Goal: Information Seeking & Learning: Learn about a topic

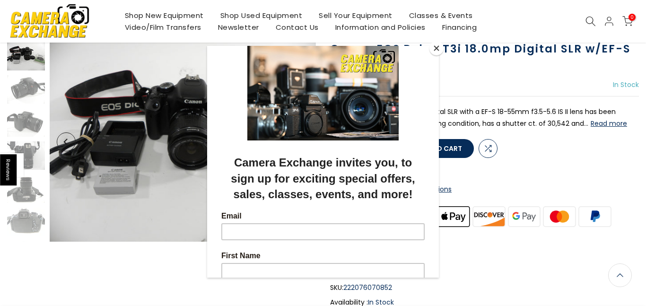
scroll to position [67, 0]
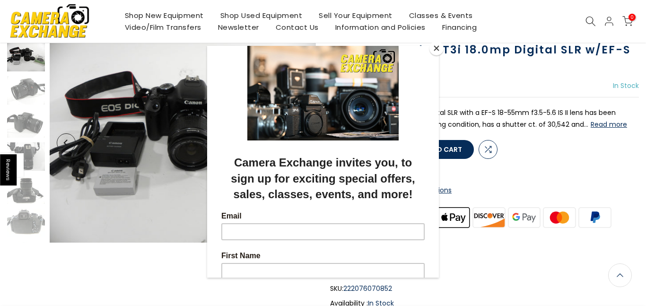
click at [433, 48] on button "Close" at bounding box center [436, 48] width 14 height 14
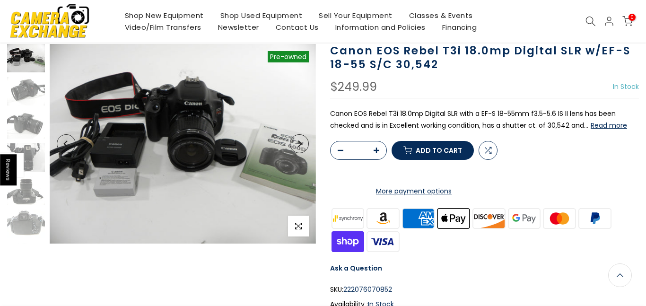
scroll to position [68, 0]
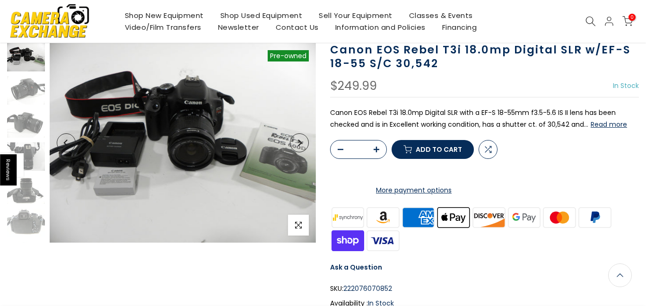
click at [299, 143] on icon "Next" at bounding box center [299, 142] width 7 height 7
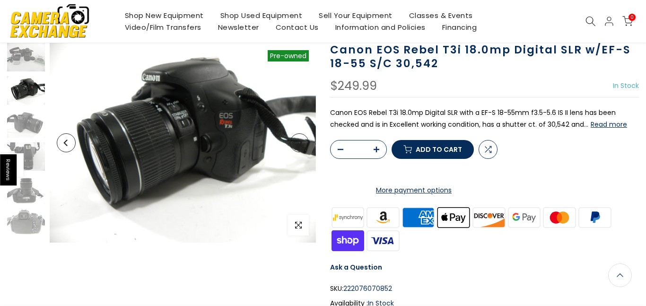
click at [299, 143] on icon "Next" at bounding box center [299, 142] width 7 height 7
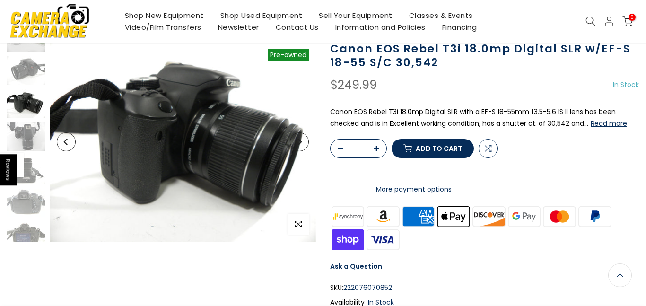
scroll to position [67, 0]
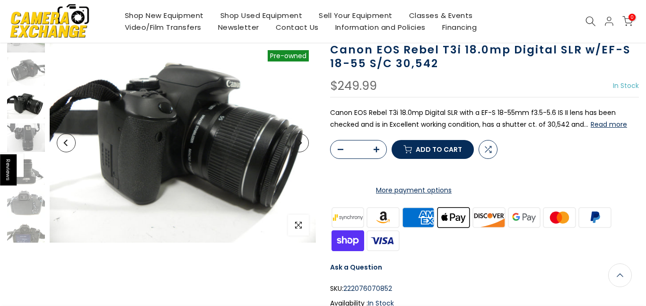
click at [299, 143] on icon "Next" at bounding box center [299, 142] width 7 height 7
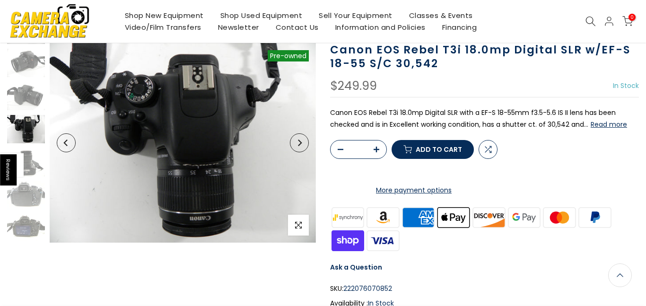
click at [299, 143] on icon "Next" at bounding box center [299, 142] width 7 height 7
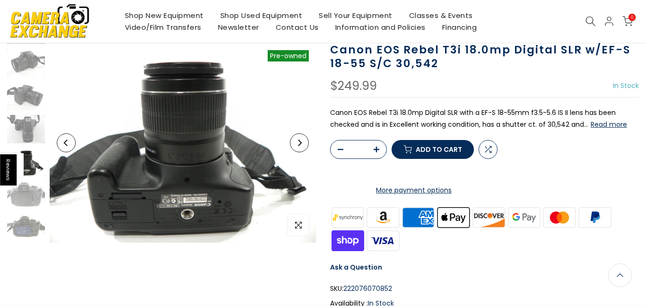
click at [299, 143] on icon "Next" at bounding box center [299, 142] width 7 height 7
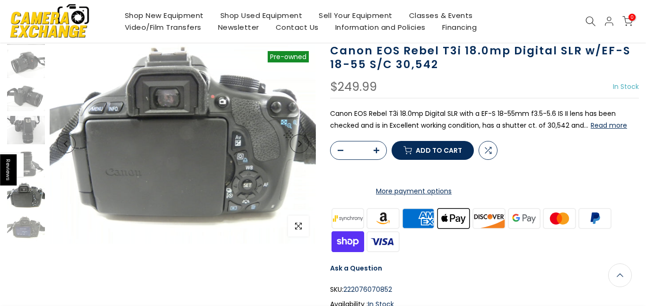
scroll to position [68, 0]
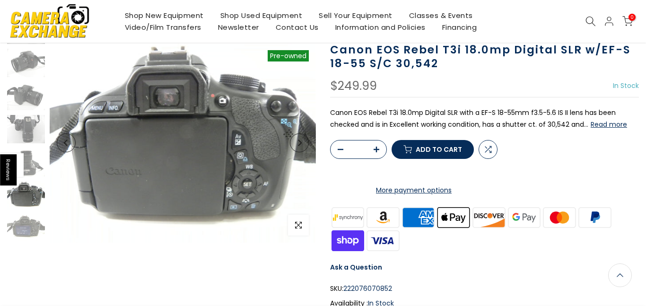
click at [299, 142] on icon "Next" at bounding box center [299, 142] width 7 height 7
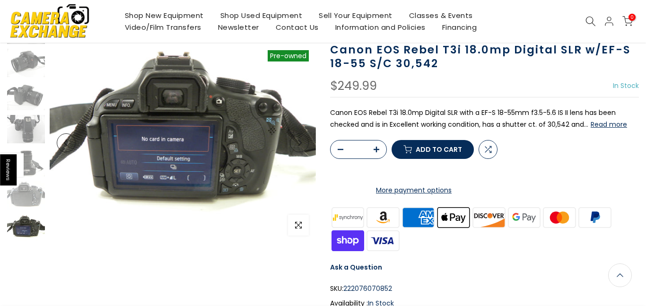
click at [299, 142] on icon "Next" at bounding box center [299, 142] width 7 height 7
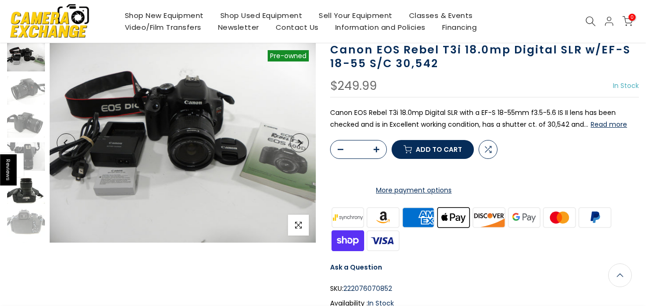
scroll to position [67, 0]
click at [7, 170] on span "Reviews" at bounding box center [8, 169] width 17 height 31
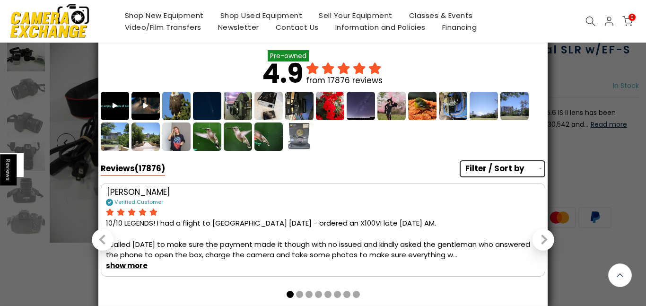
click at [5, 173] on span "Reviews" at bounding box center [8, 169] width 17 height 31
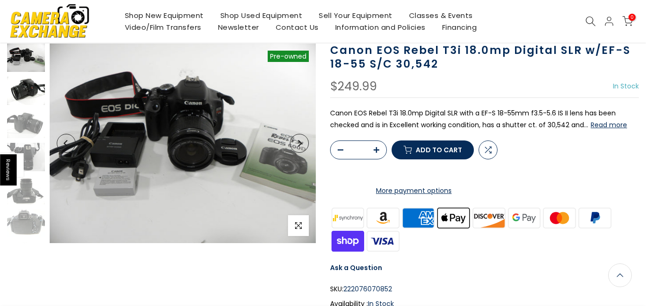
scroll to position [68, 0]
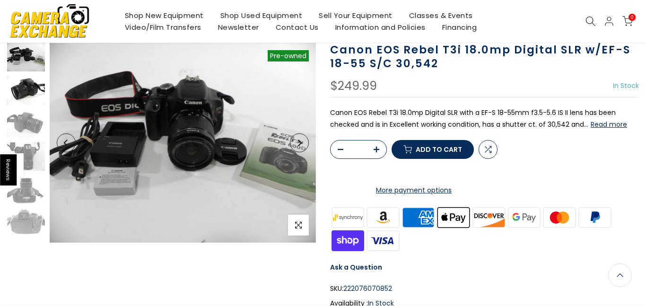
click at [18, 92] on img at bounding box center [26, 90] width 38 height 28
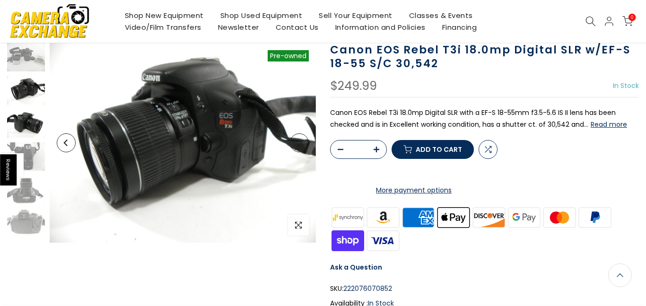
click at [29, 120] on img at bounding box center [26, 123] width 38 height 28
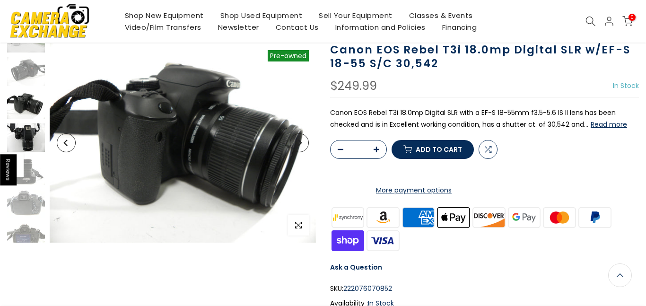
click at [30, 143] on img at bounding box center [26, 137] width 38 height 28
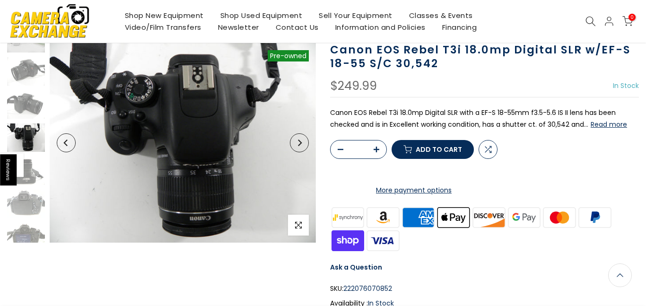
scroll to position [27, 0]
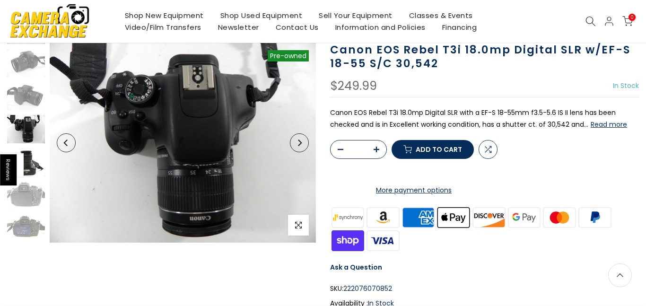
click at [29, 151] on img at bounding box center [26, 162] width 38 height 28
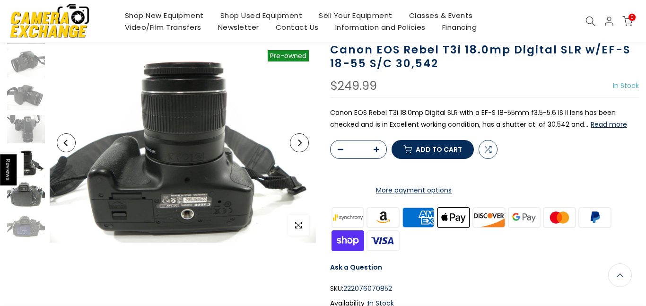
click at [32, 188] on img at bounding box center [26, 195] width 38 height 28
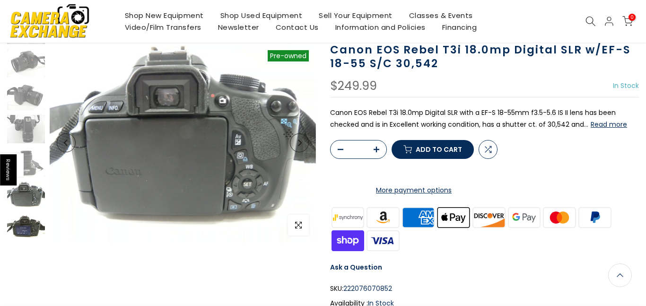
click at [26, 233] on img at bounding box center [26, 228] width 38 height 28
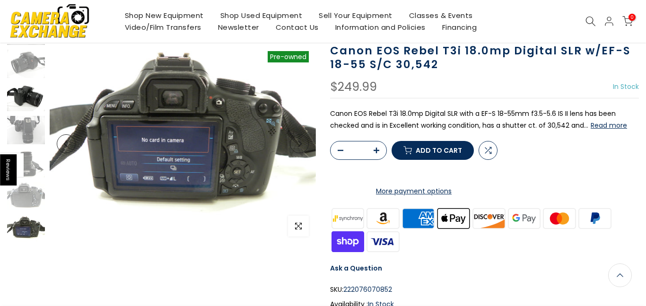
scroll to position [68, 0]
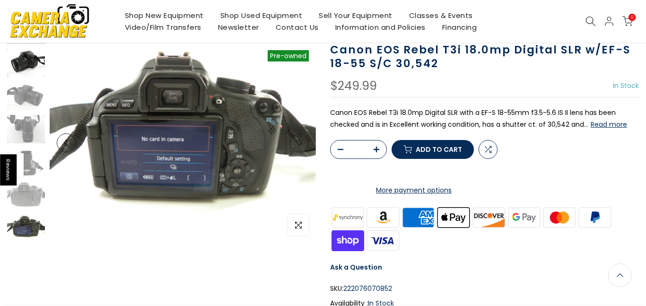
click at [23, 65] on img at bounding box center [26, 63] width 38 height 28
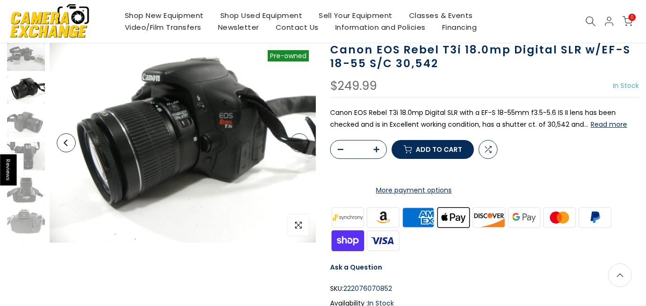
scroll to position [0, 0]
click at [22, 63] on img at bounding box center [26, 57] width 38 height 28
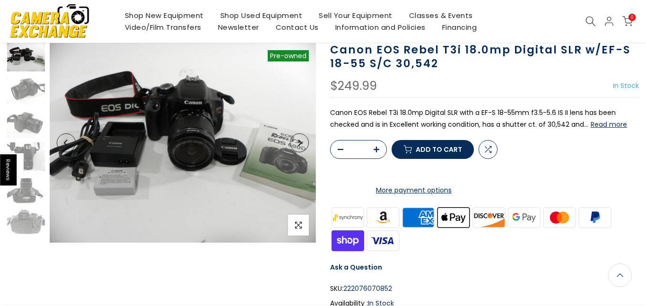
scroll to position [67, 0]
click at [33, 232] on img at bounding box center [26, 222] width 38 height 28
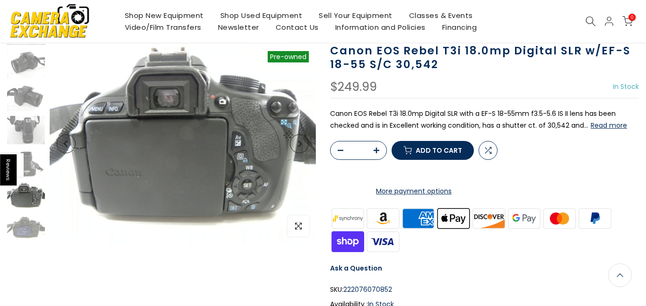
scroll to position [68, 0]
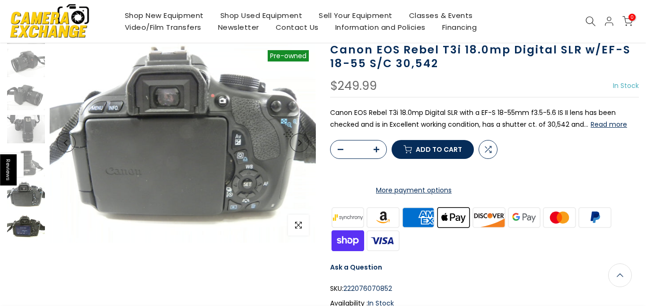
click at [34, 228] on img at bounding box center [26, 228] width 38 height 28
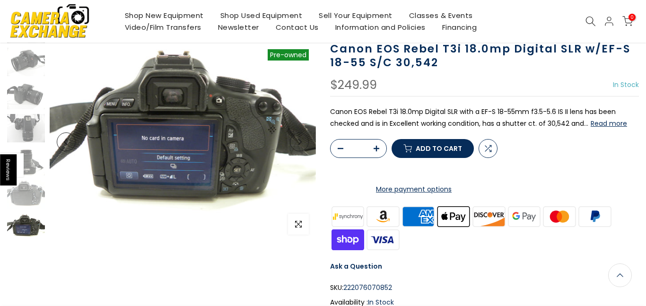
scroll to position [67, 0]
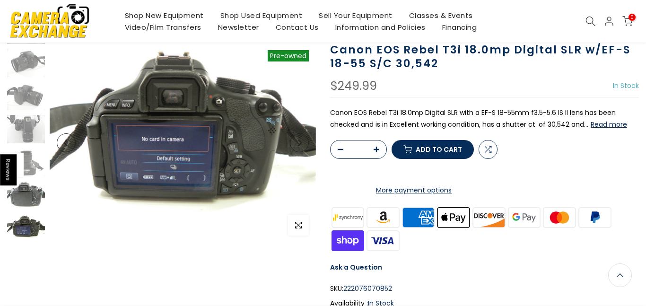
click at [30, 196] on img at bounding box center [26, 195] width 38 height 28
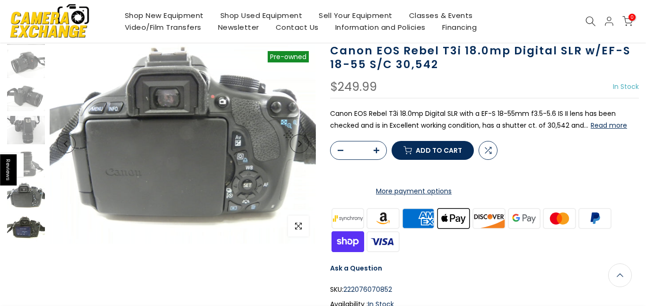
scroll to position [68, 0]
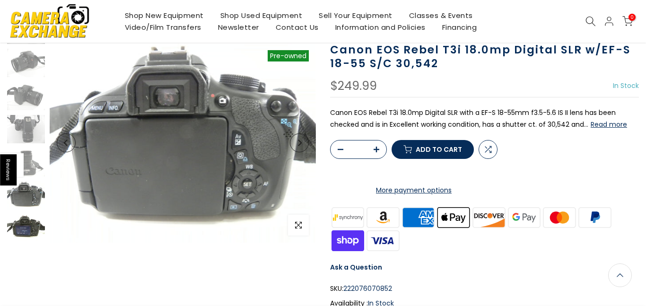
click at [33, 229] on img at bounding box center [26, 228] width 38 height 28
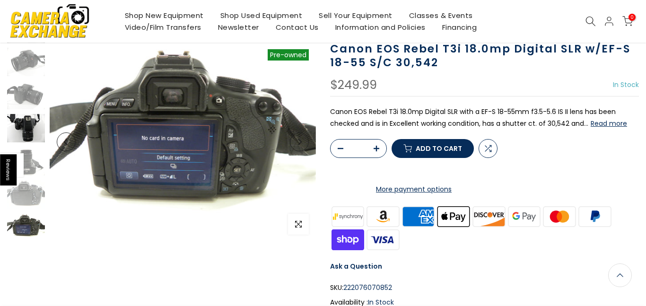
scroll to position [67, 0]
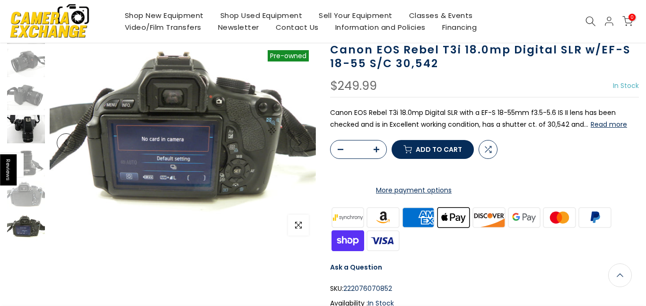
click at [34, 118] on img at bounding box center [26, 129] width 38 height 28
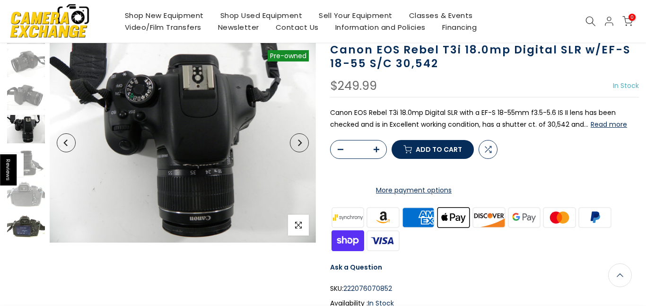
click at [32, 230] on img at bounding box center [26, 228] width 38 height 28
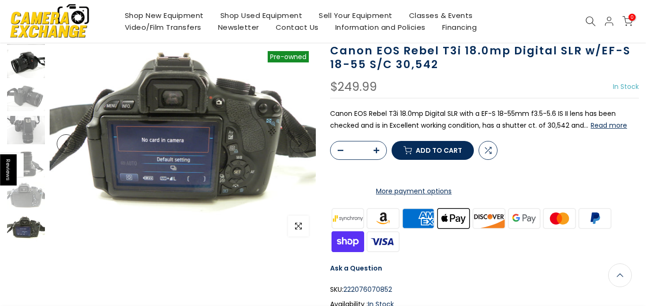
scroll to position [68, 0]
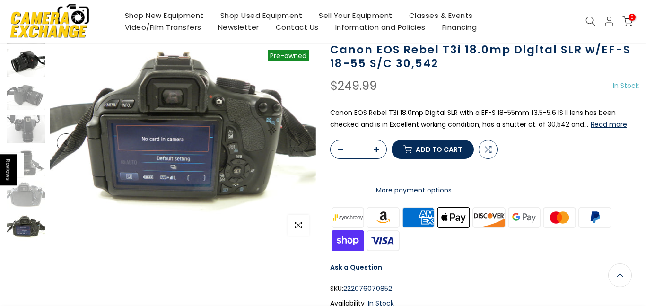
click at [30, 55] on img at bounding box center [26, 63] width 38 height 28
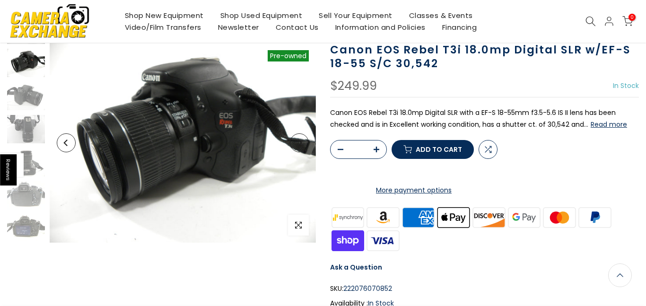
scroll to position [0, 0]
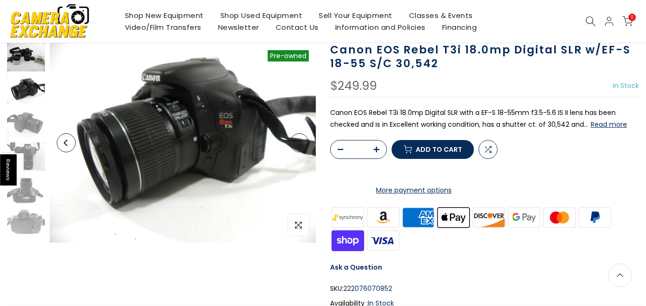
click at [29, 58] on img at bounding box center [26, 57] width 38 height 28
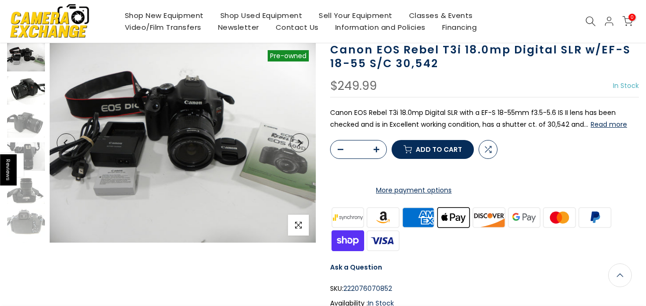
click at [27, 90] on img at bounding box center [26, 90] width 38 height 28
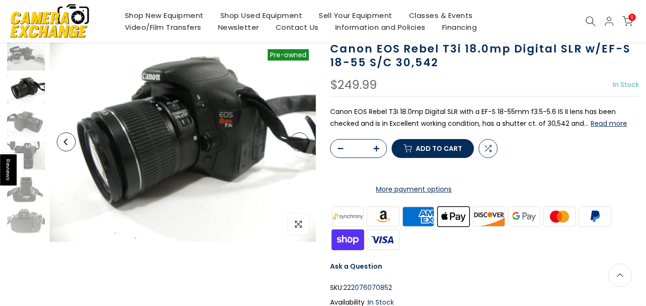
scroll to position [67, 0]
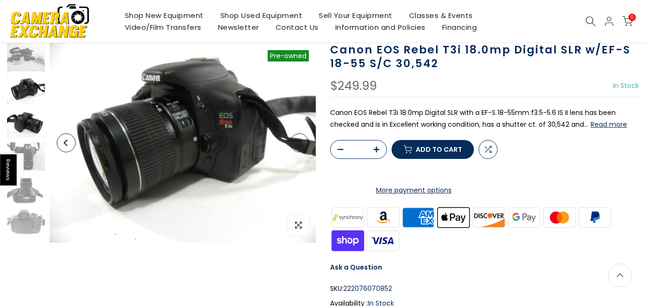
click at [27, 124] on img at bounding box center [26, 123] width 38 height 28
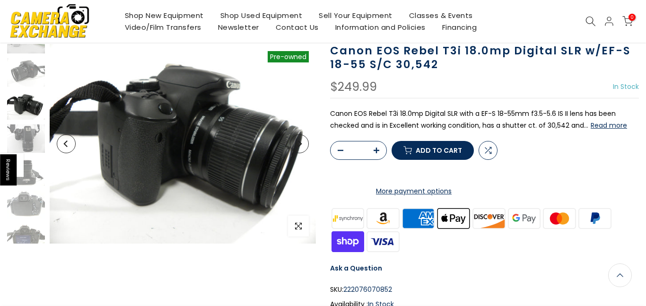
scroll to position [68, 0]
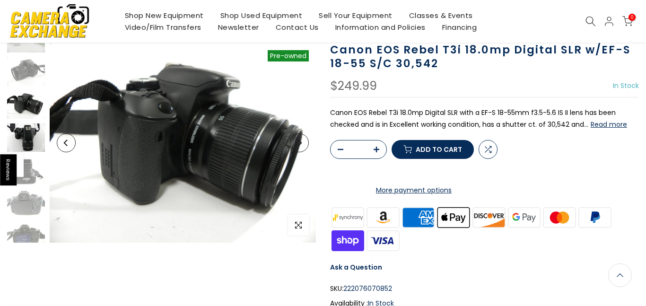
click at [24, 136] on img at bounding box center [26, 137] width 38 height 28
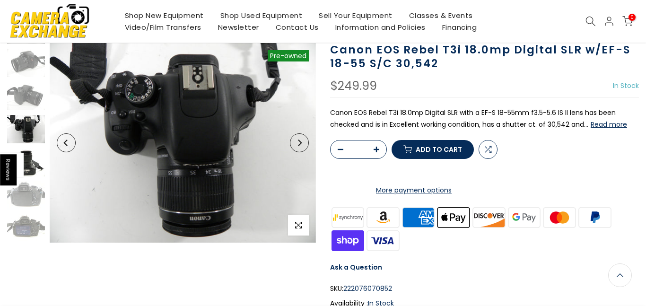
click at [26, 164] on img at bounding box center [26, 162] width 38 height 28
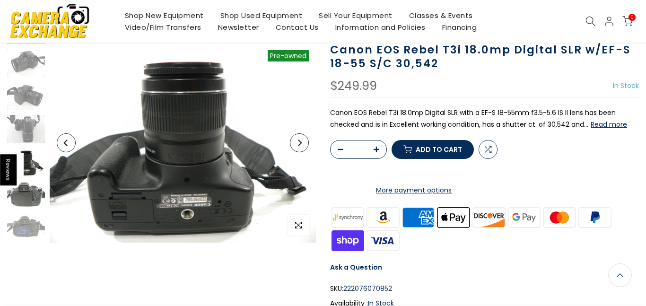
click at [30, 193] on img at bounding box center [26, 195] width 38 height 28
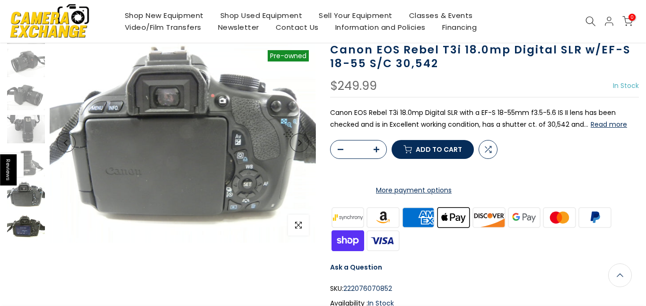
click at [30, 219] on img at bounding box center [26, 228] width 38 height 28
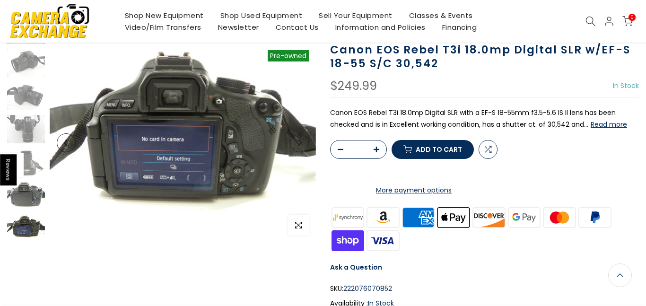
click at [30, 201] on img at bounding box center [26, 195] width 38 height 28
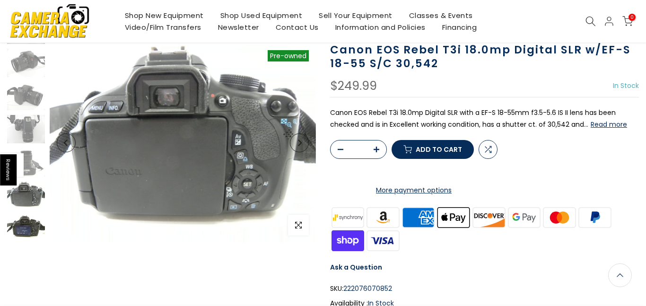
click at [24, 234] on img at bounding box center [26, 228] width 38 height 28
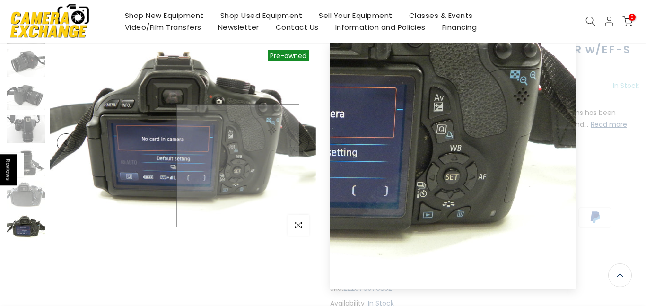
click at [238, 165] on img at bounding box center [183, 142] width 266 height 199
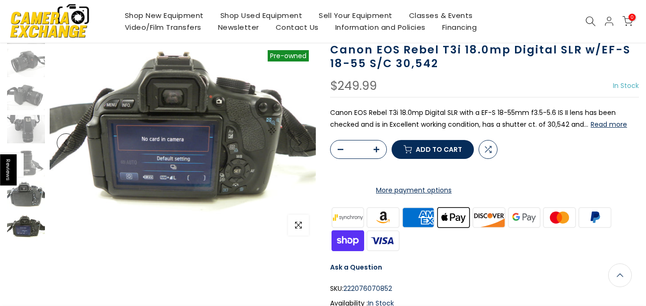
click at [27, 197] on img at bounding box center [26, 195] width 38 height 28
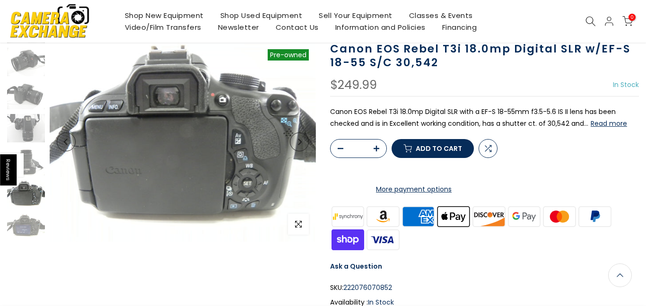
scroll to position [67, 0]
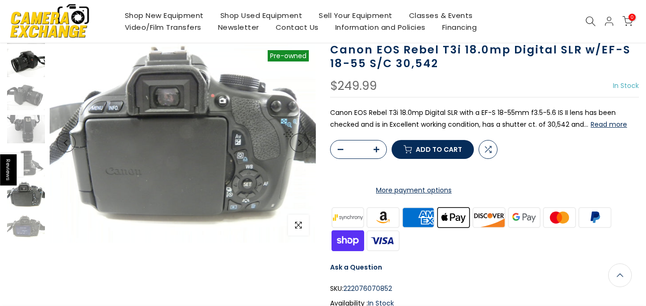
click at [28, 66] on img at bounding box center [26, 63] width 38 height 28
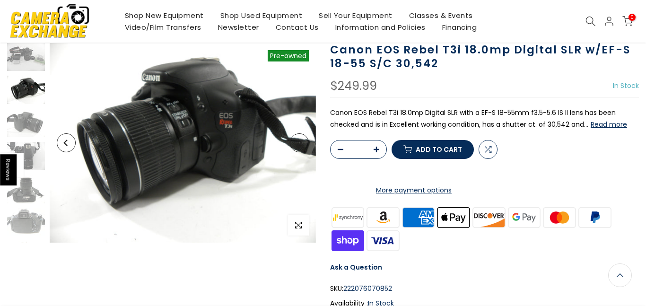
scroll to position [0, 0]
click at [28, 66] on img at bounding box center [26, 57] width 38 height 28
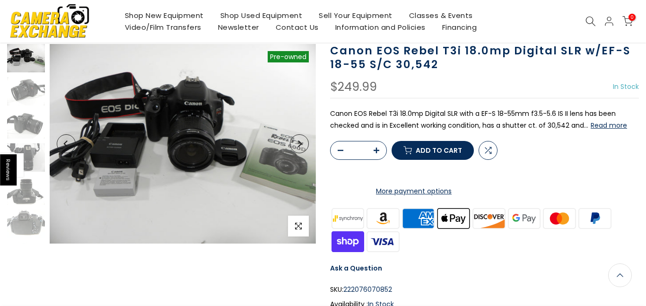
scroll to position [68, 0]
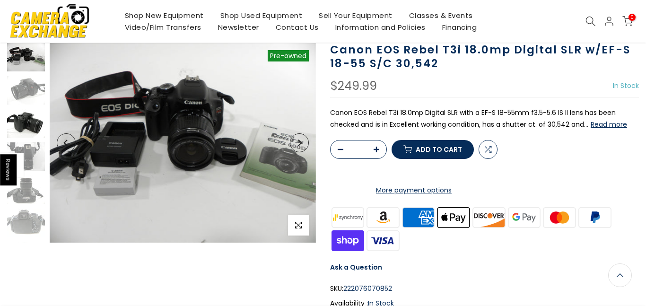
click at [33, 124] on img at bounding box center [26, 123] width 38 height 28
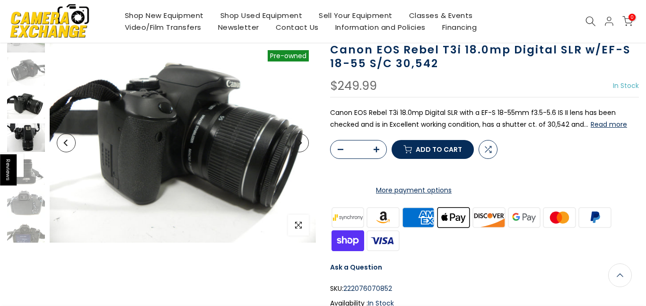
click at [34, 130] on img at bounding box center [26, 137] width 38 height 28
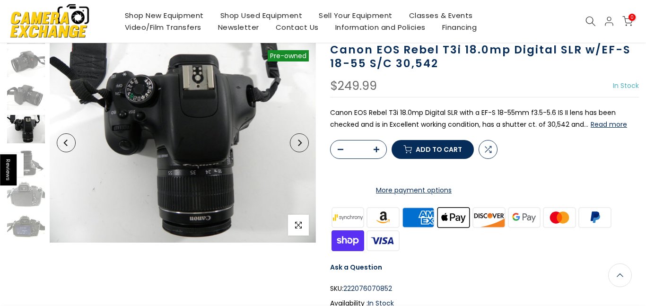
scroll to position [67, 0]
click at [28, 157] on img at bounding box center [26, 162] width 38 height 28
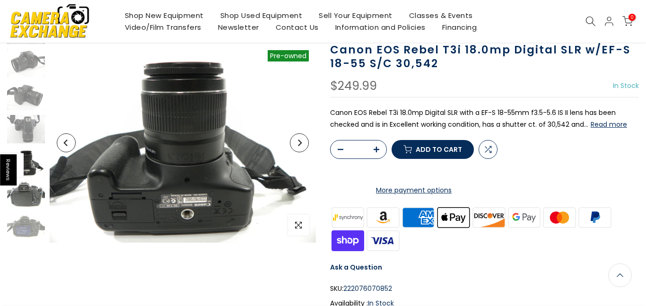
click at [34, 203] on img at bounding box center [26, 195] width 38 height 28
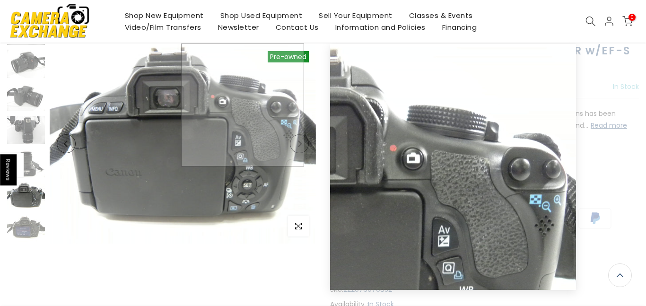
scroll to position [68, 0]
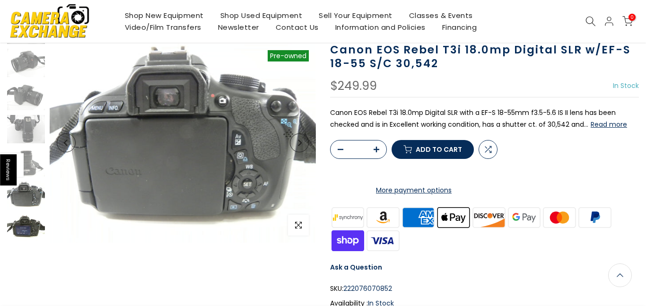
click at [27, 231] on img at bounding box center [26, 228] width 38 height 28
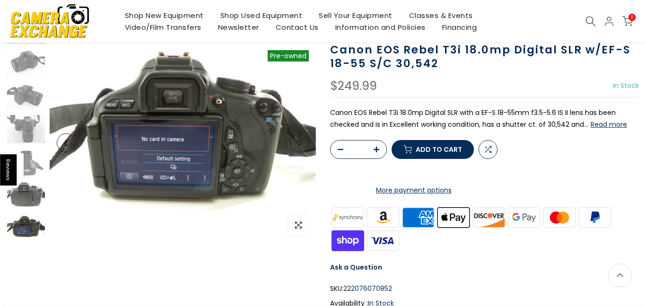
click at [25, 199] on img at bounding box center [26, 195] width 38 height 28
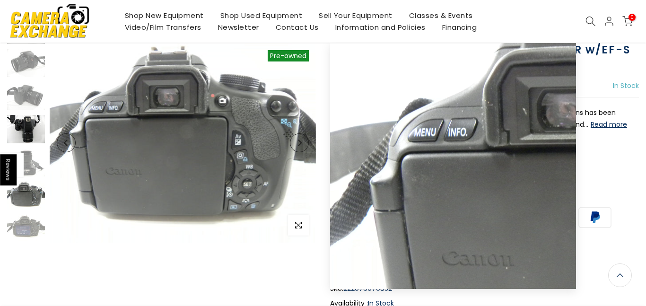
click at [20, 130] on img at bounding box center [26, 129] width 38 height 28
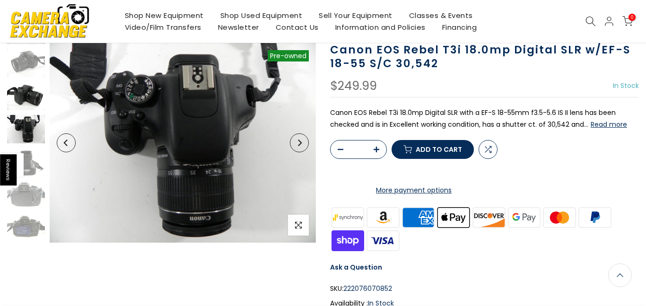
click at [26, 99] on img at bounding box center [26, 96] width 38 height 28
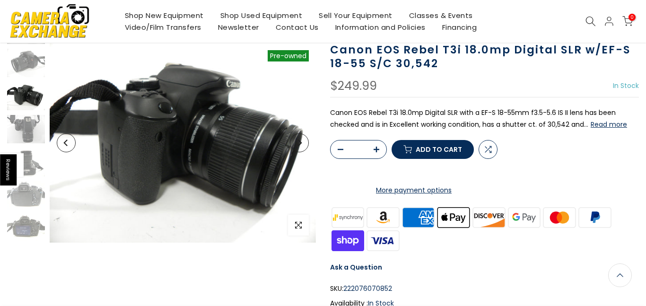
scroll to position [19, 0]
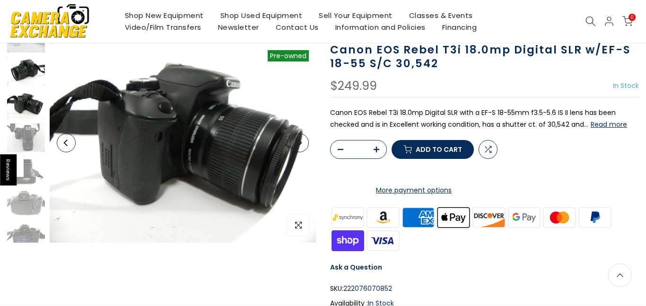
click at [28, 79] on img at bounding box center [26, 71] width 38 height 28
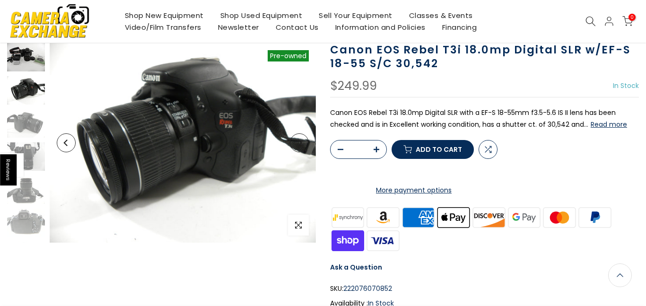
click at [28, 69] on img at bounding box center [26, 57] width 38 height 28
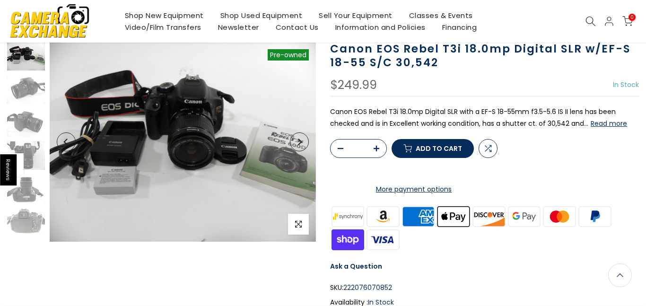
scroll to position [67, 0]
